Goal: Task Accomplishment & Management: Use online tool/utility

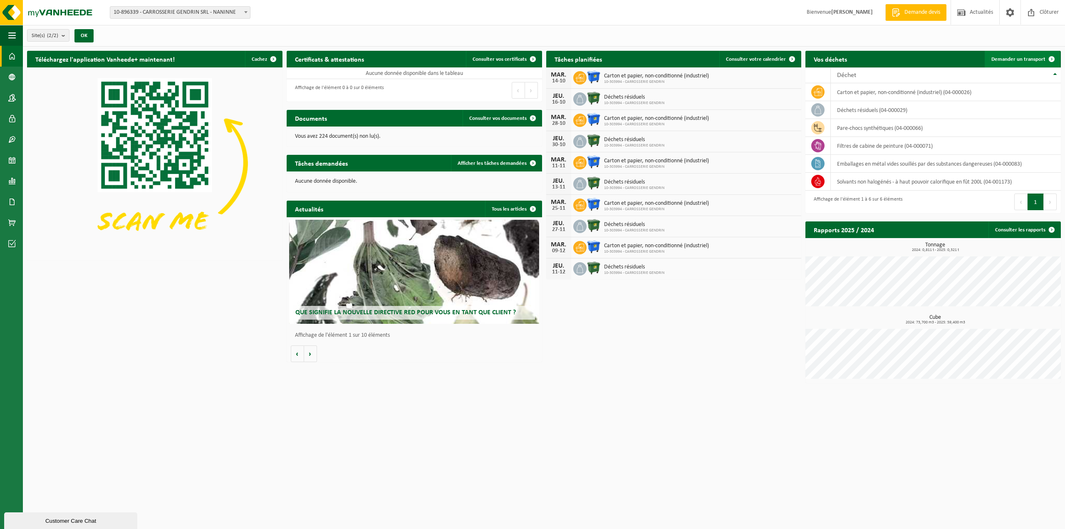
click at [476, 55] on link "Demander un transport" at bounding box center [1022, 59] width 75 height 17
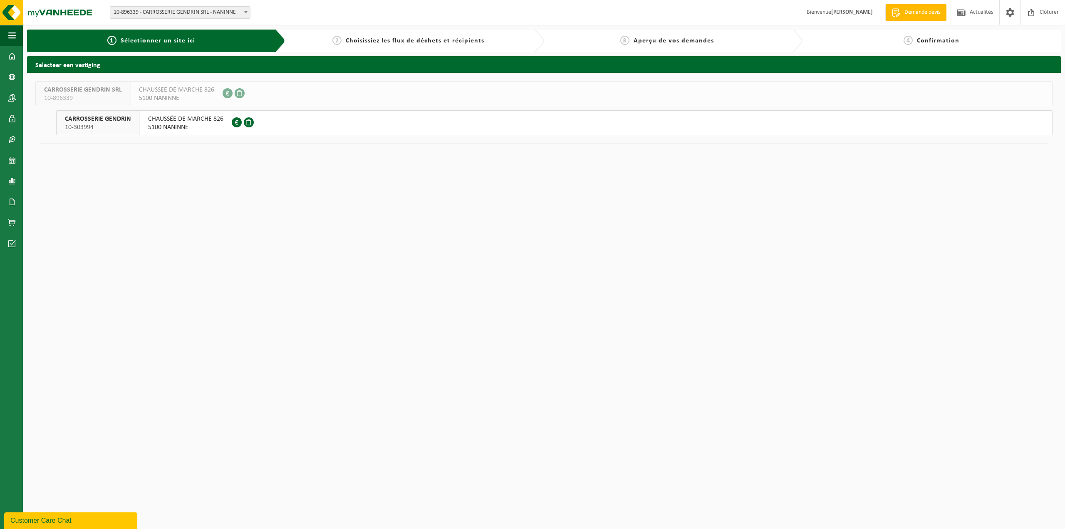
click at [199, 127] on span "5100 NANINNE" at bounding box center [185, 127] width 75 height 8
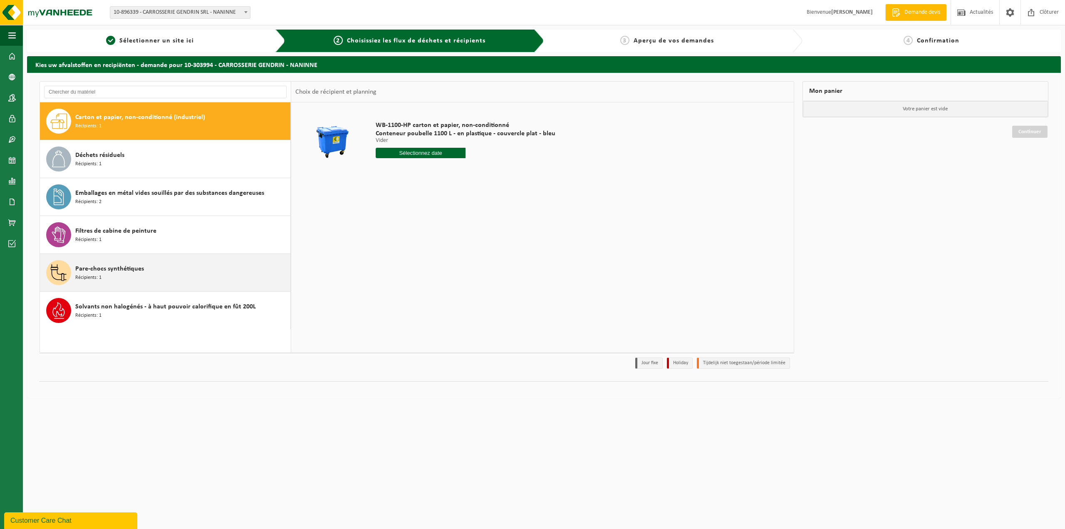
click at [151, 273] on div "Pare-chocs synthétiques Récipients: 1" at bounding box center [181, 272] width 213 height 25
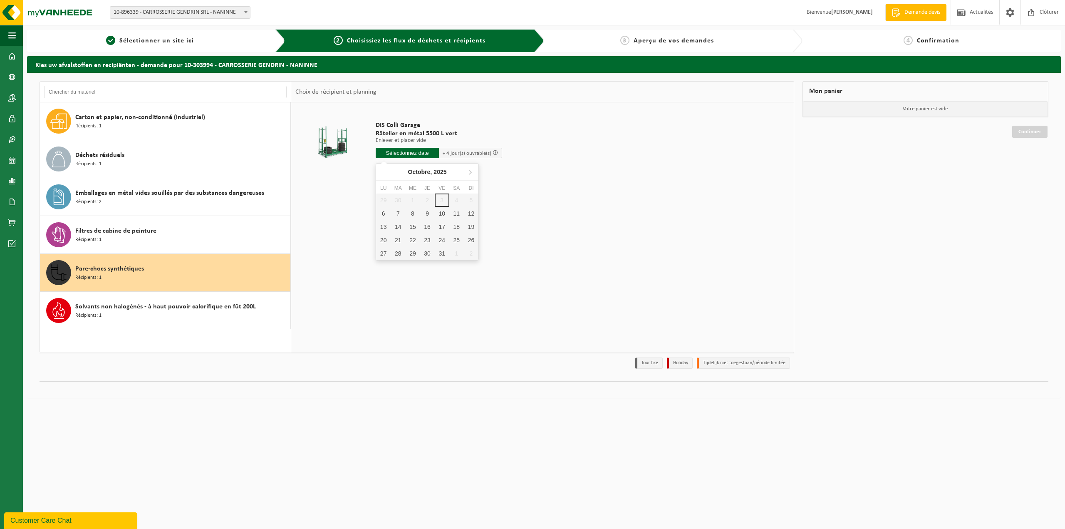
click at [386, 154] on input "text" at bounding box center [407, 153] width 63 height 10
click at [384, 214] on div "6" at bounding box center [383, 213] width 15 height 13
type input "à partir de 2025-10-06"
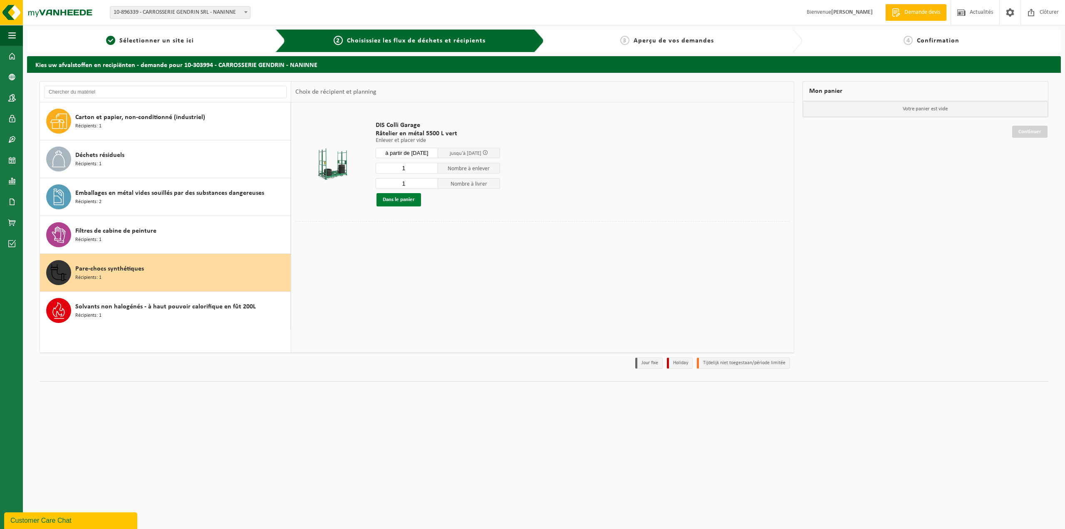
click at [394, 203] on button "Dans le panier" at bounding box center [399, 199] width 45 height 13
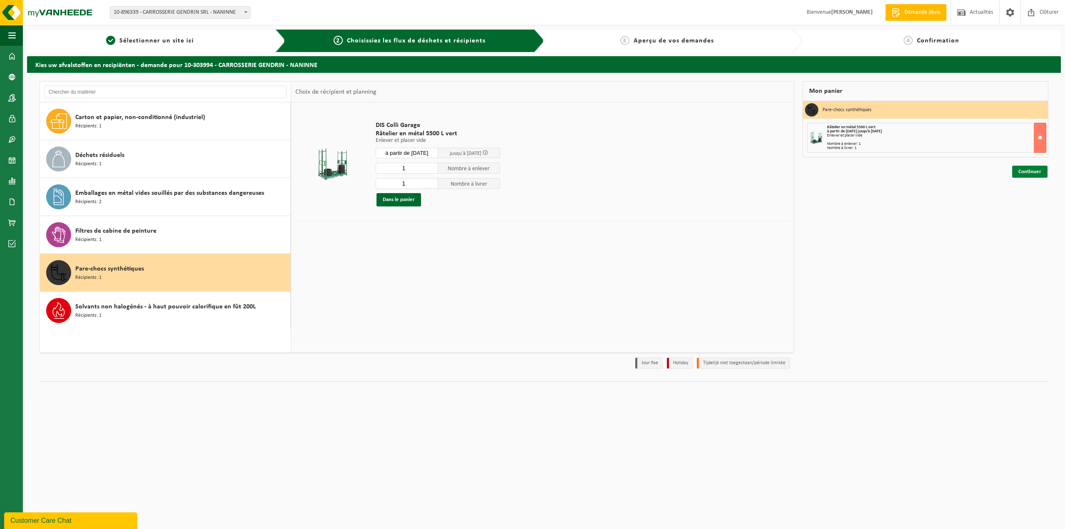
click at [1028, 174] on link "Continuer" at bounding box center [1029, 172] width 35 height 12
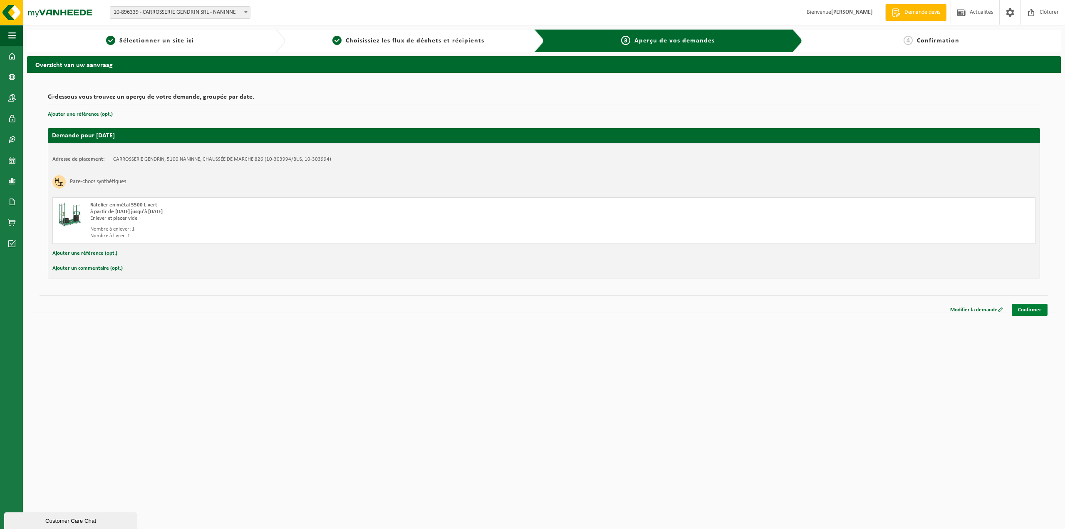
click at [1027, 308] on link "Confirmer" at bounding box center [1030, 310] width 36 height 12
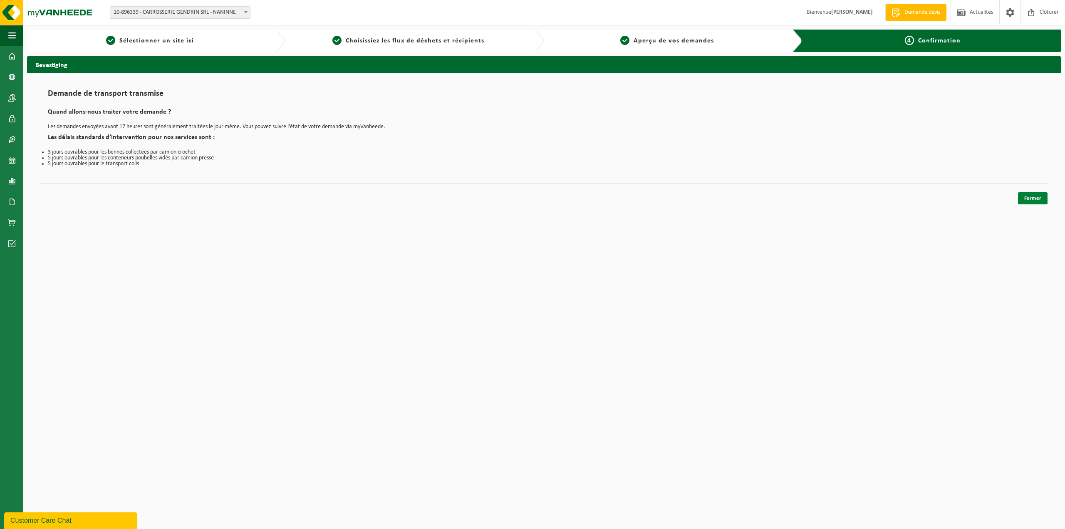
click at [1037, 199] on link "Fermer" at bounding box center [1033, 198] width 30 height 12
